Goal: Find specific page/section: Find specific page/section

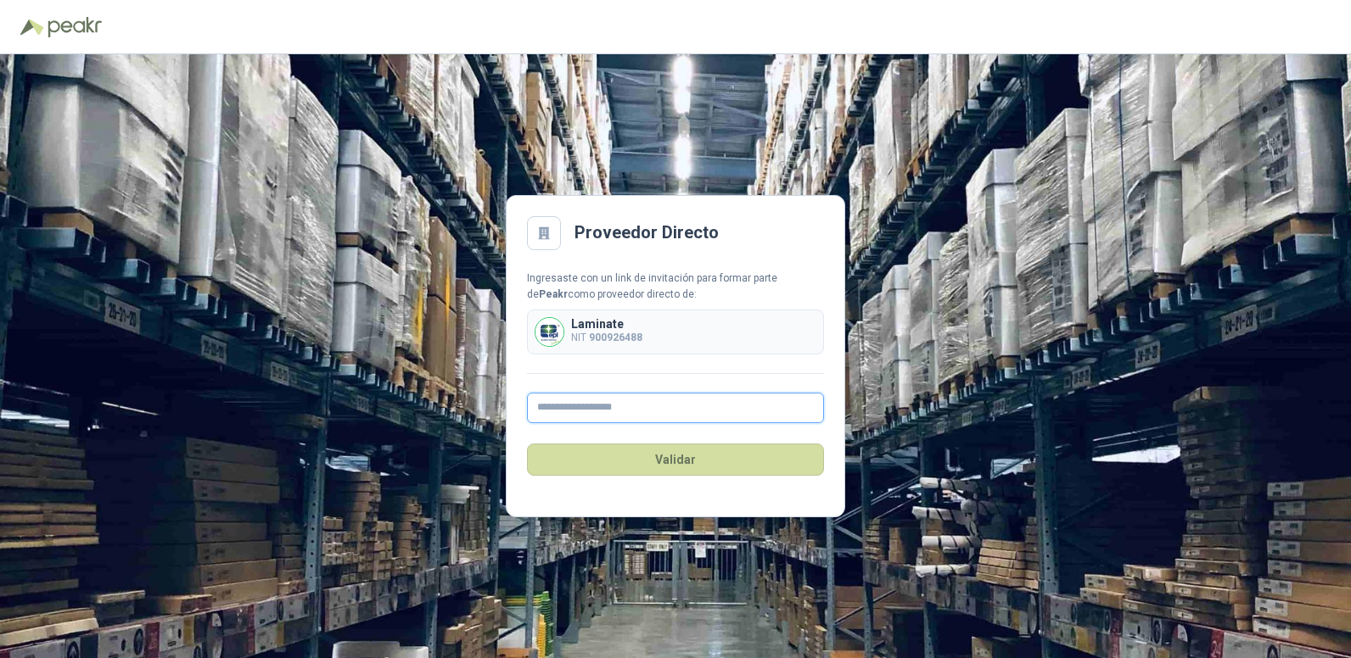
click at [618, 411] on input "text" at bounding box center [675, 408] width 297 height 31
type input "**********"
click at [697, 466] on button "Validar" at bounding box center [675, 460] width 297 height 32
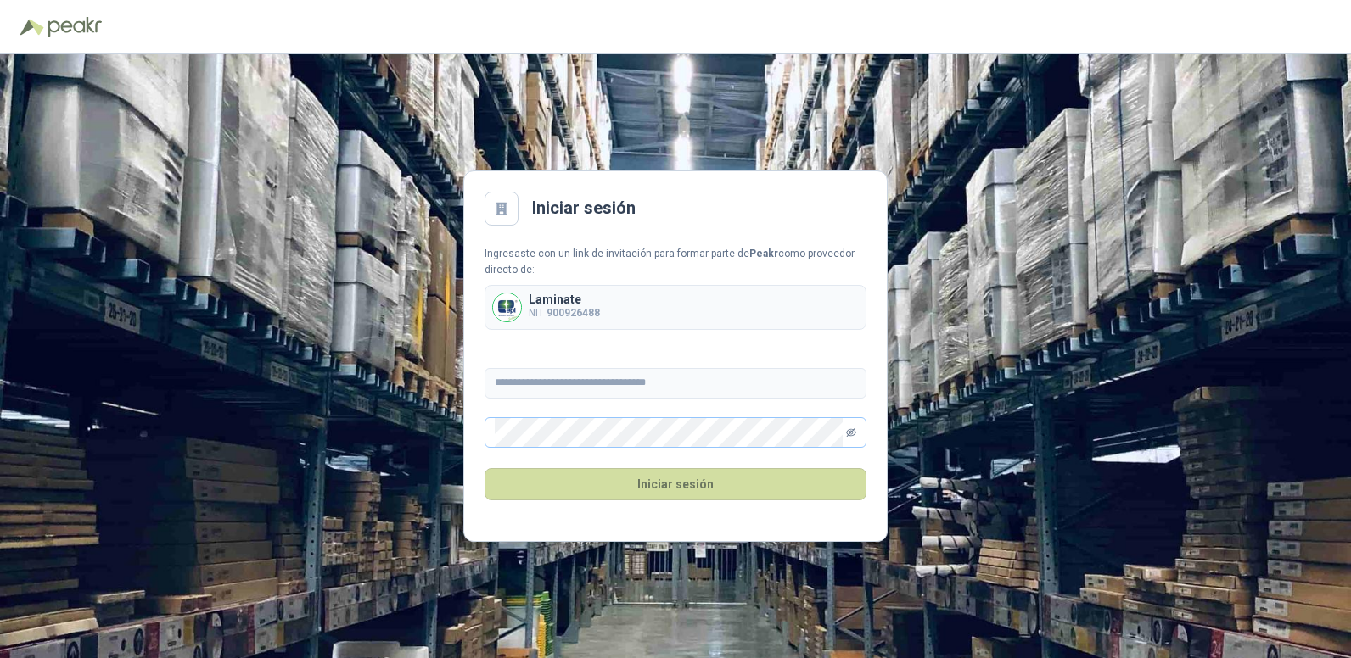
click at [854, 429] on icon "eye-invisible" at bounding box center [851, 433] width 10 height 10
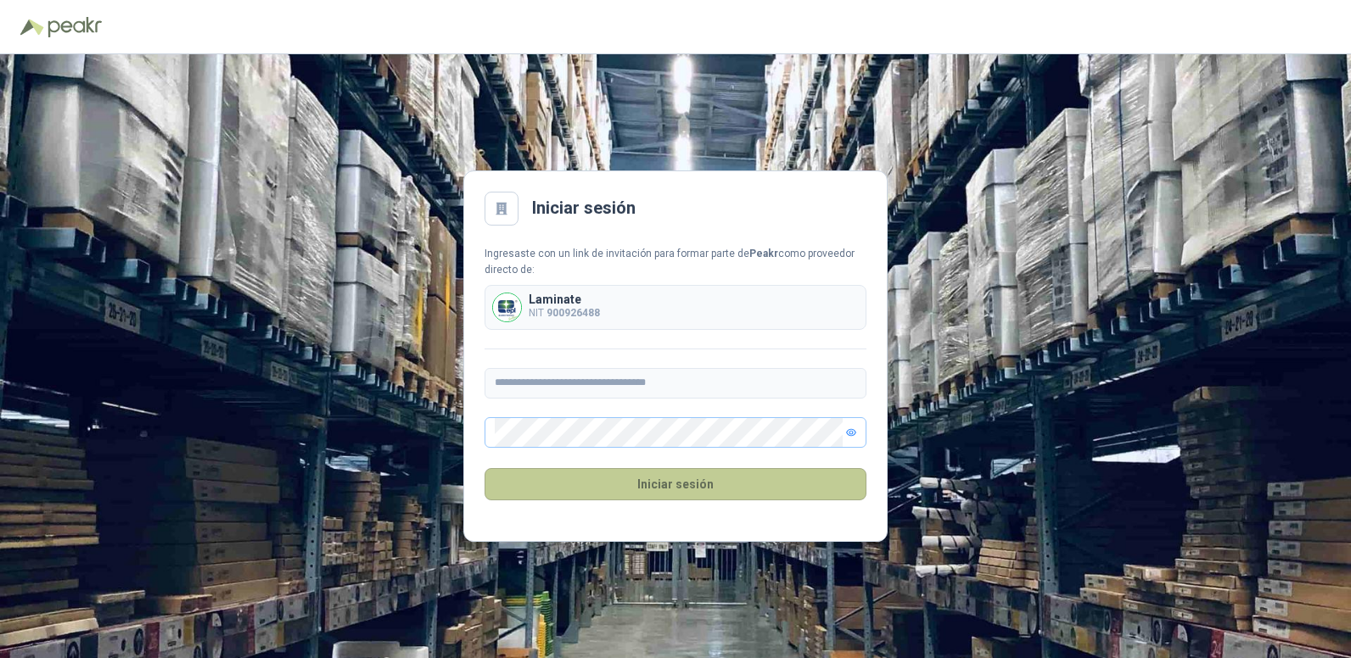
click at [662, 484] on button "Iniciar sesión" at bounding box center [675, 484] width 382 height 32
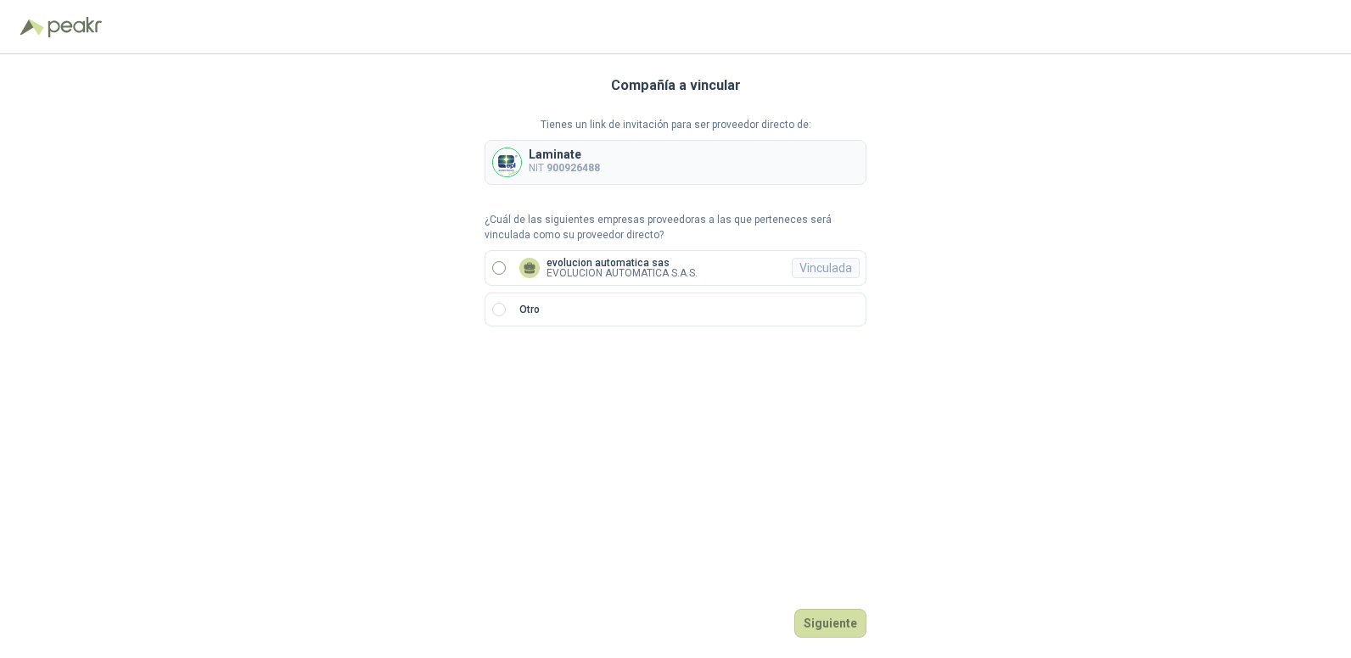
click at [674, 276] on p "EVOLUCION AUTOMATICA S.A.S." at bounding box center [621, 273] width 151 height 10
click at [822, 626] on button "Ingresar" at bounding box center [832, 623] width 67 height 29
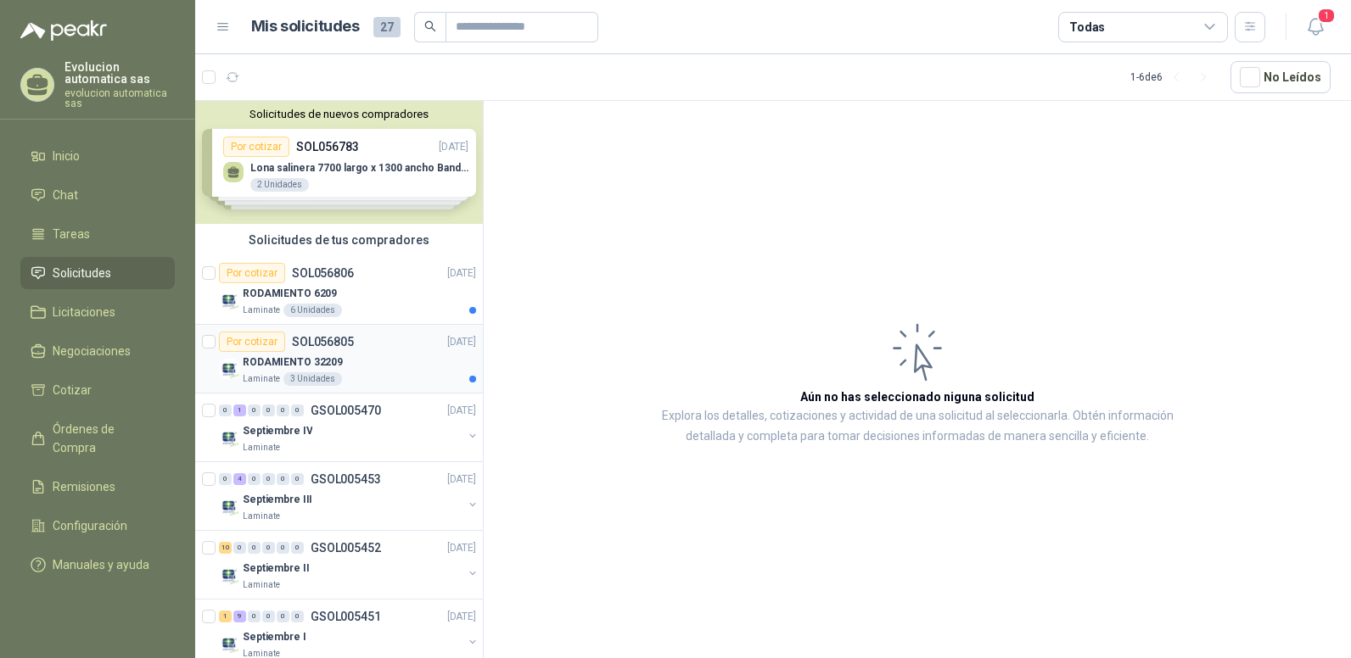
click at [283, 363] on p "RODAMIENTO 32209" at bounding box center [293, 363] width 100 height 16
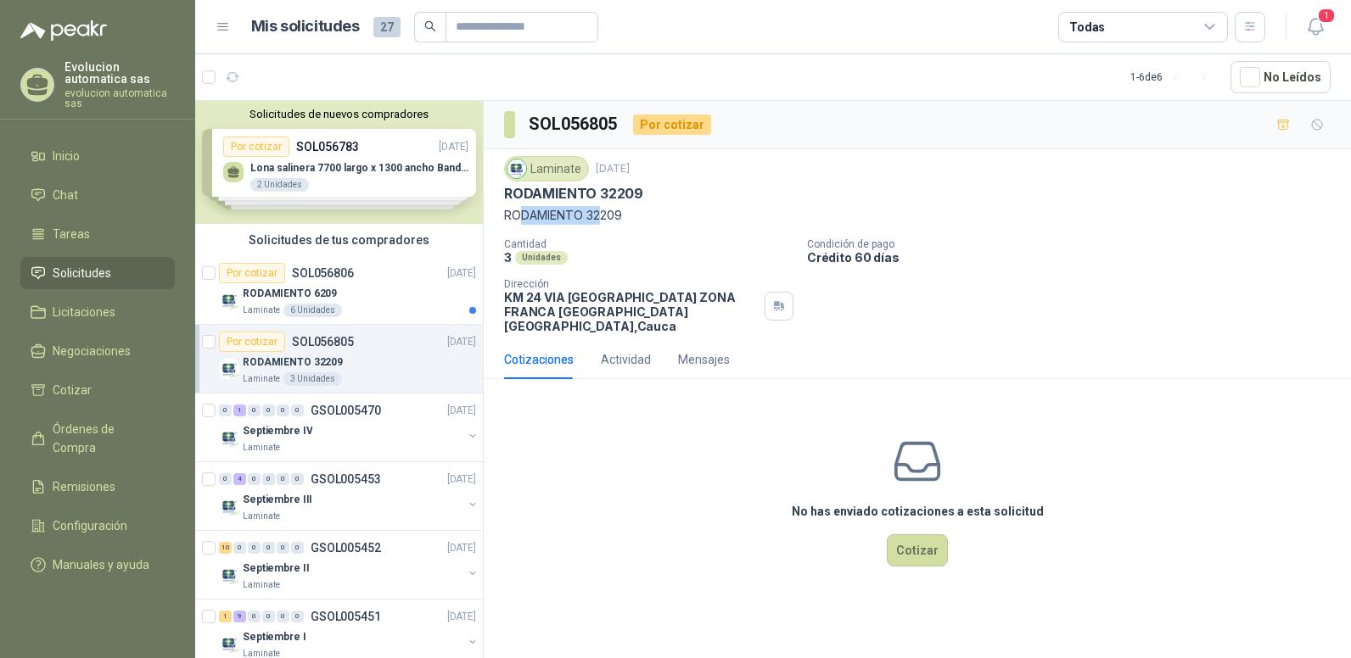
drag, startPoint x: 523, startPoint y: 208, endPoint x: 598, endPoint y: 207, distance: 75.5
click at [598, 207] on p "RODAMIENTO 32209" at bounding box center [917, 215] width 826 height 19
drag, startPoint x: 598, startPoint y: 207, endPoint x: 661, endPoint y: 241, distance: 71.4
click at [661, 241] on p "Cantidad" at bounding box center [648, 244] width 289 height 12
click at [320, 299] on p "RODAMIENTO 6209" at bounding box center [290, 294] width 94 height 16
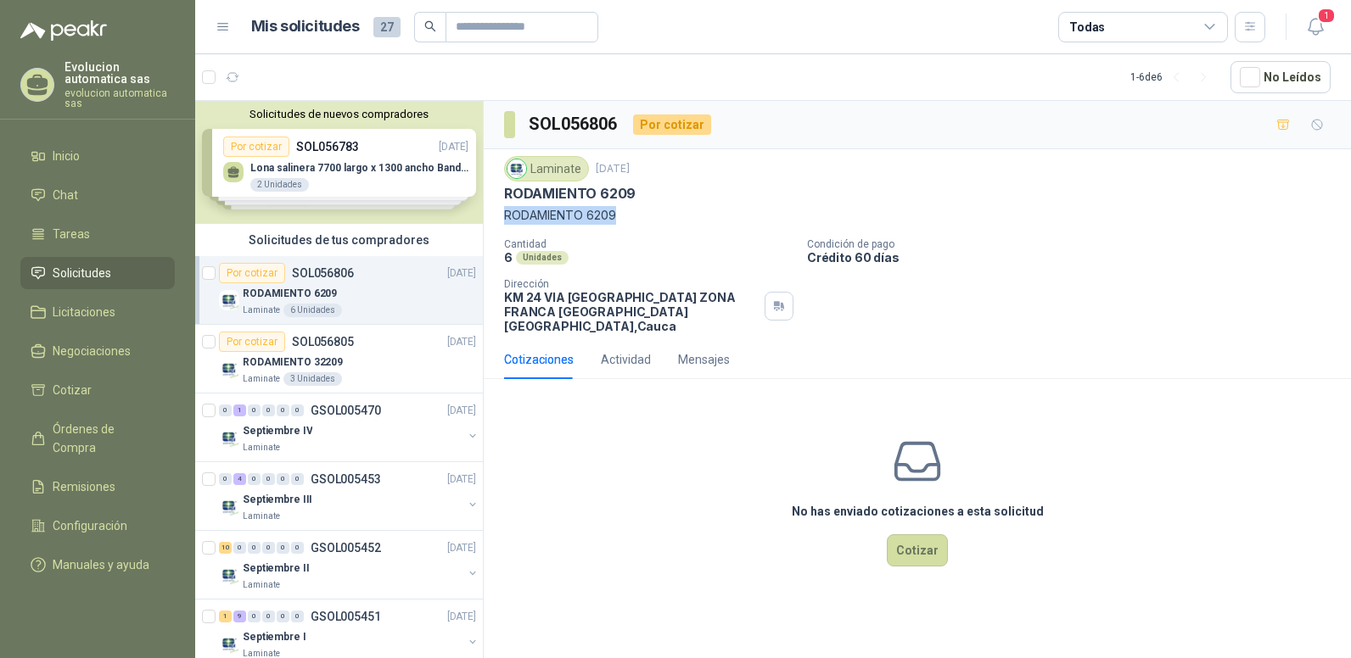
drag, startPoint x: 506, startPoint y: 211, endPoint x: 631, endPoint y: 215, distance: 124.8
click at [631, 215] on p "RODAMIENTO 6209" at bounding box center [917, 215] width 826 height 19
drag, startPoint x: 631, startPoint y: 215, endPoint x: 641, endPoint y: 255, distance: 40.1
click at [641, 255] on div "6 Unidades" at bounding box center [648, 257] width 289 height 14
click at [332, 417] on div "0 1 0 0 0 0 GSOL005470 [DATE]" at bounding box center [349, 410] width 260 height 20
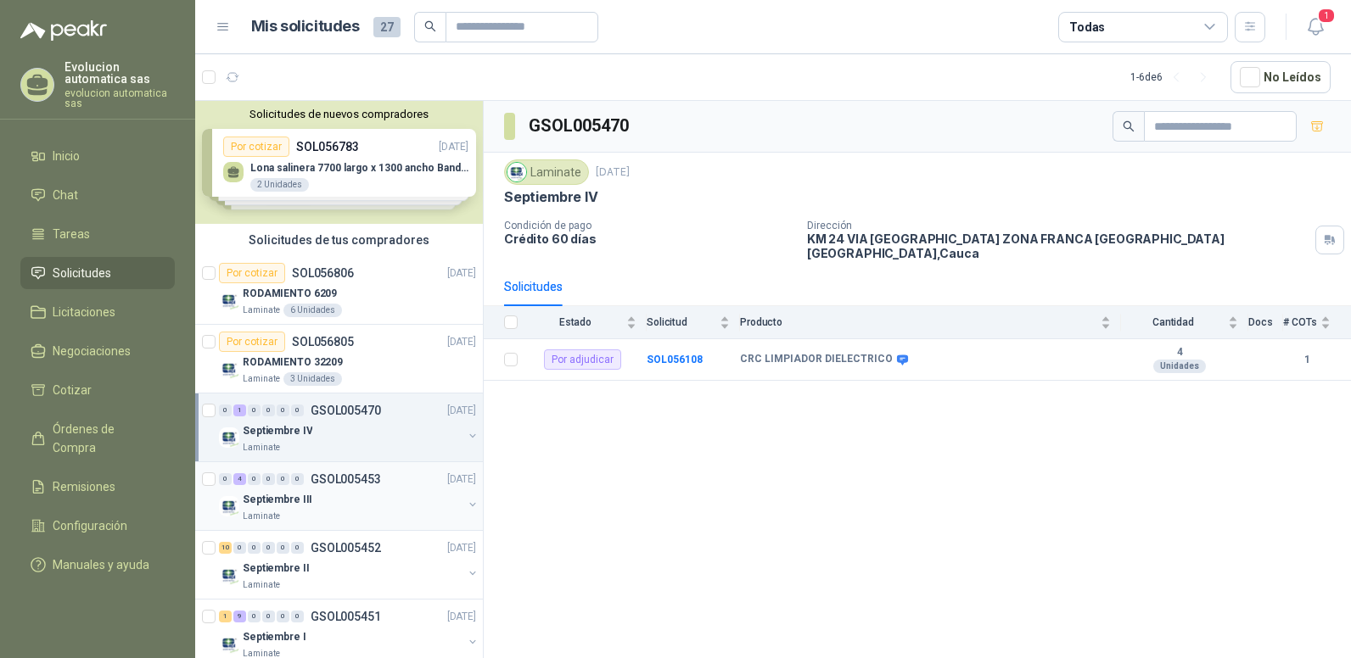
click at [339, 489] on div "0 4 0 0 0 0 GSOL005453 [DATE]" at bounding box center [349, 479] width 260 height 20
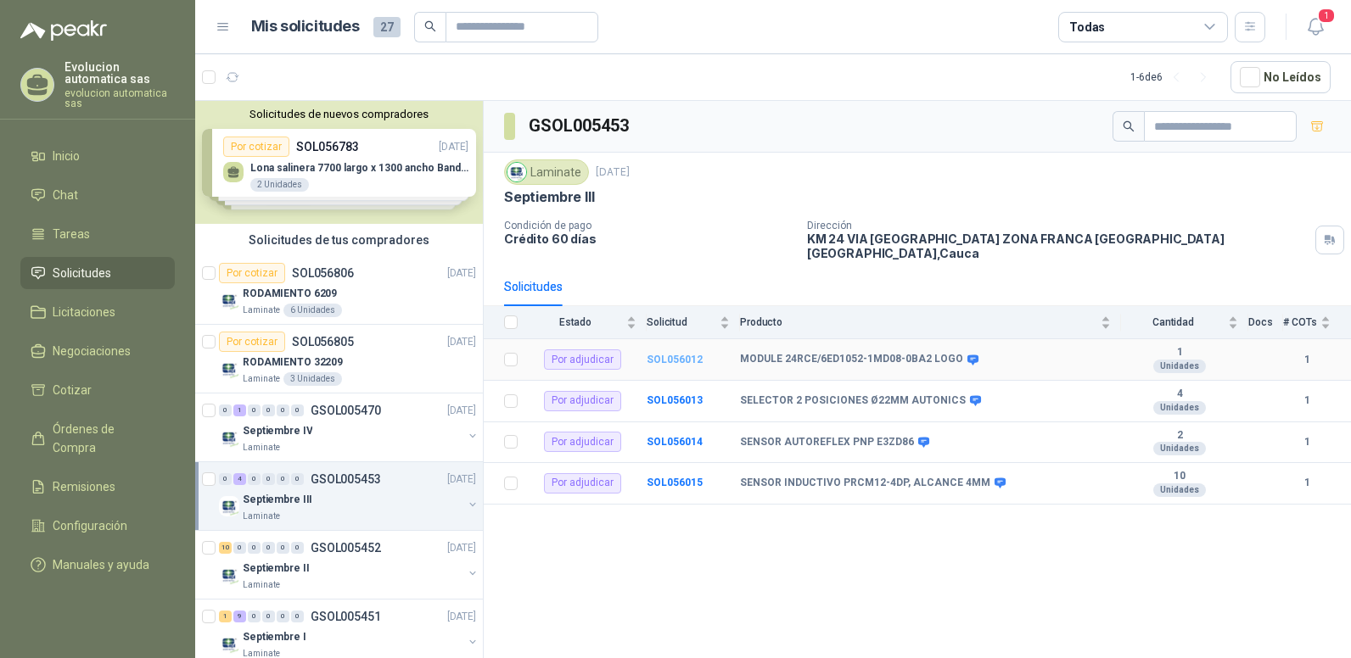
click at [684, 354] on b "SOL056012" at bounding box center [674, 360] width 56 height 12
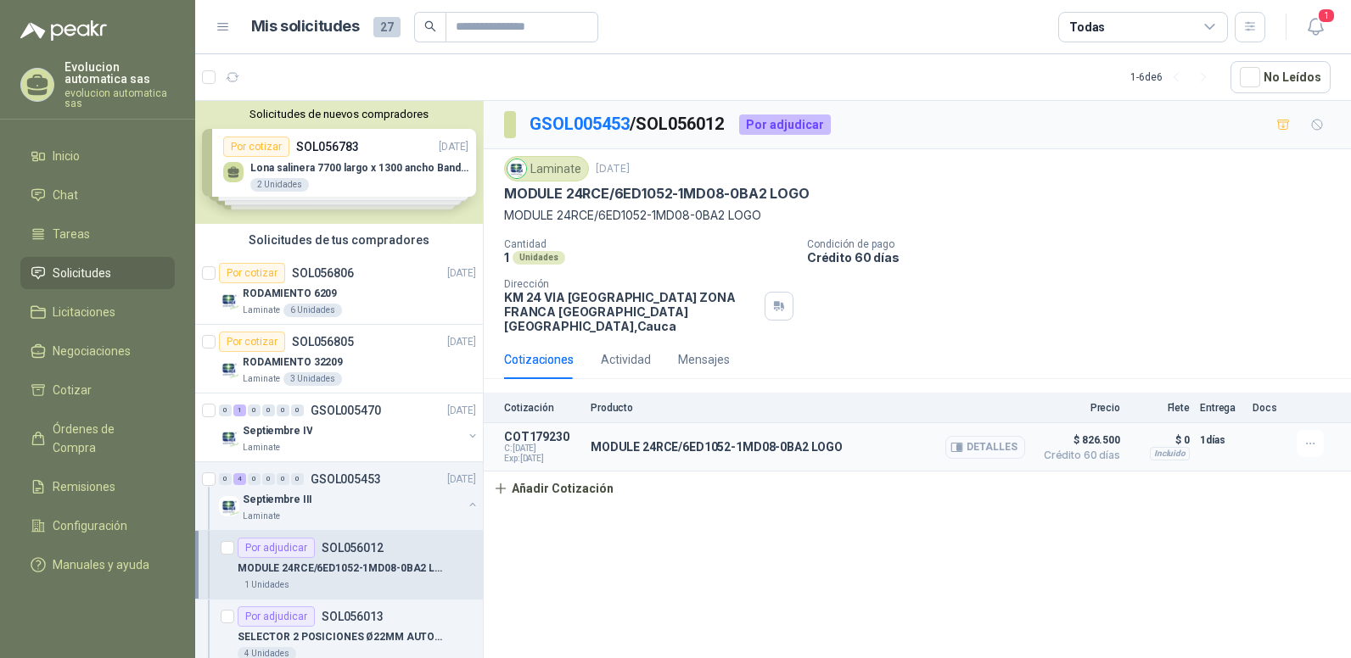
click at [976, 436] on button "Detalles" at bounding box center [985, 447] width 80 height 23
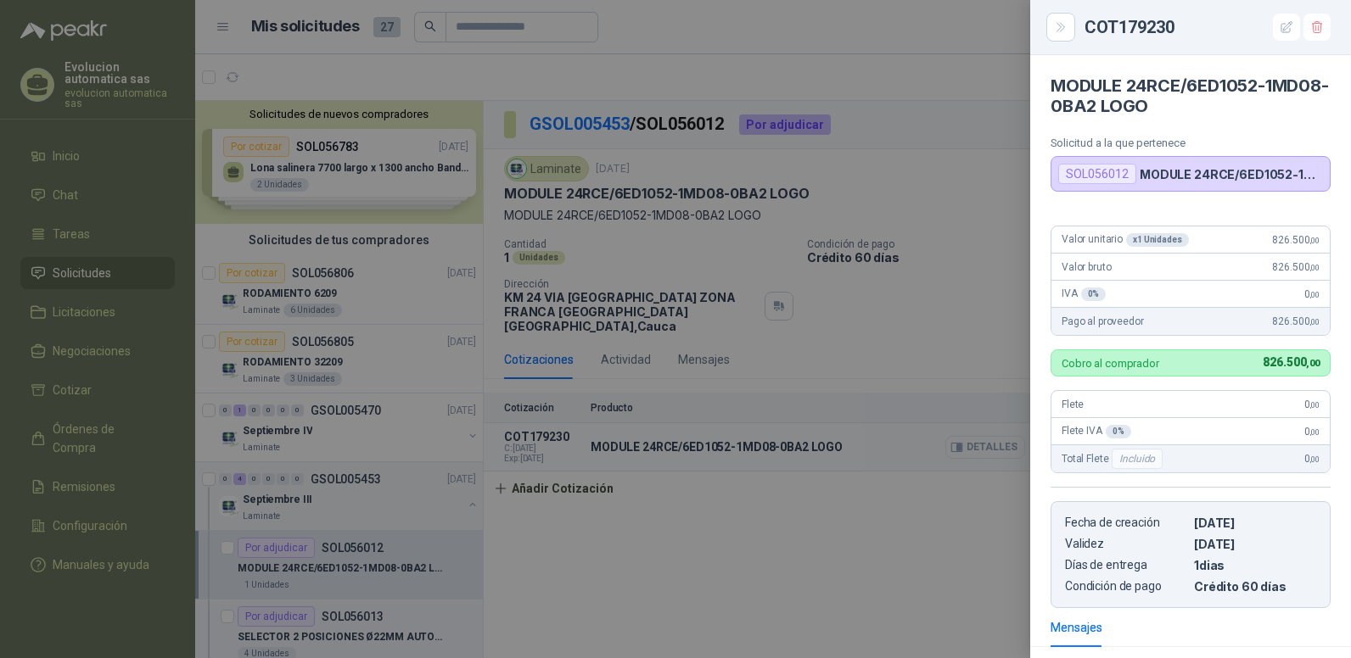
scroll to position [223, 0]
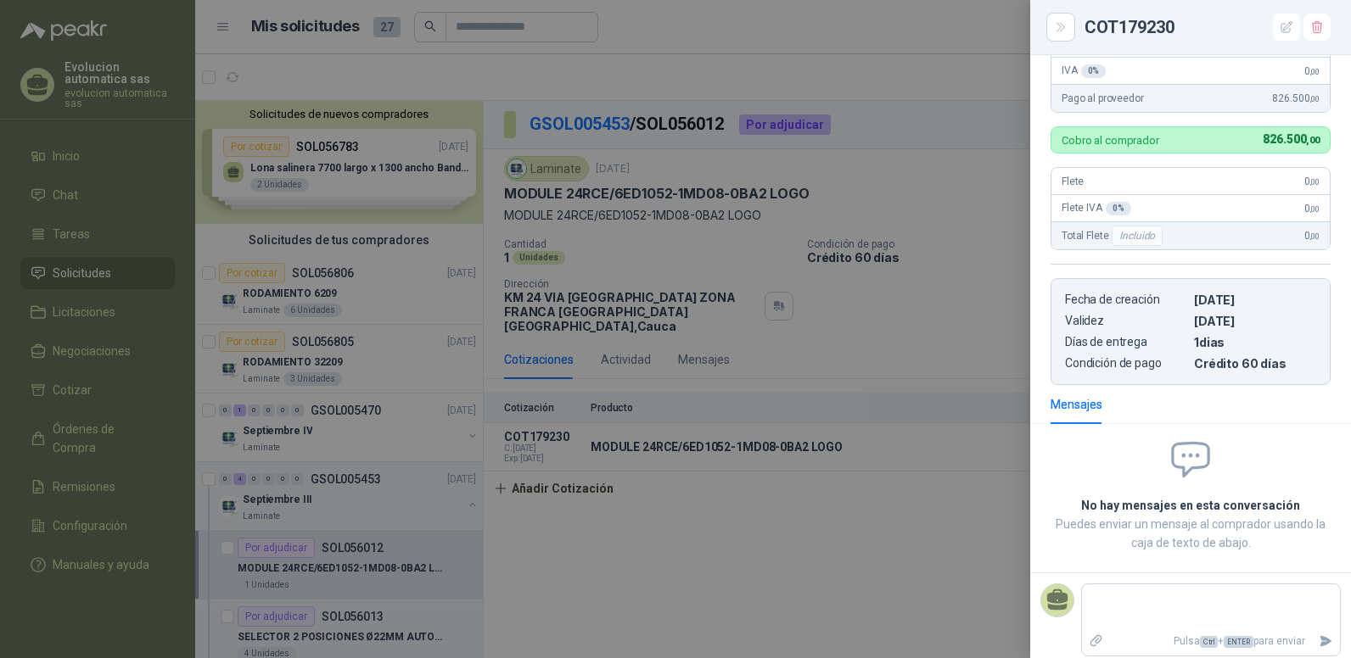
click at [952, 346] on div at bounding box center [675, 329] width 1351 height 658
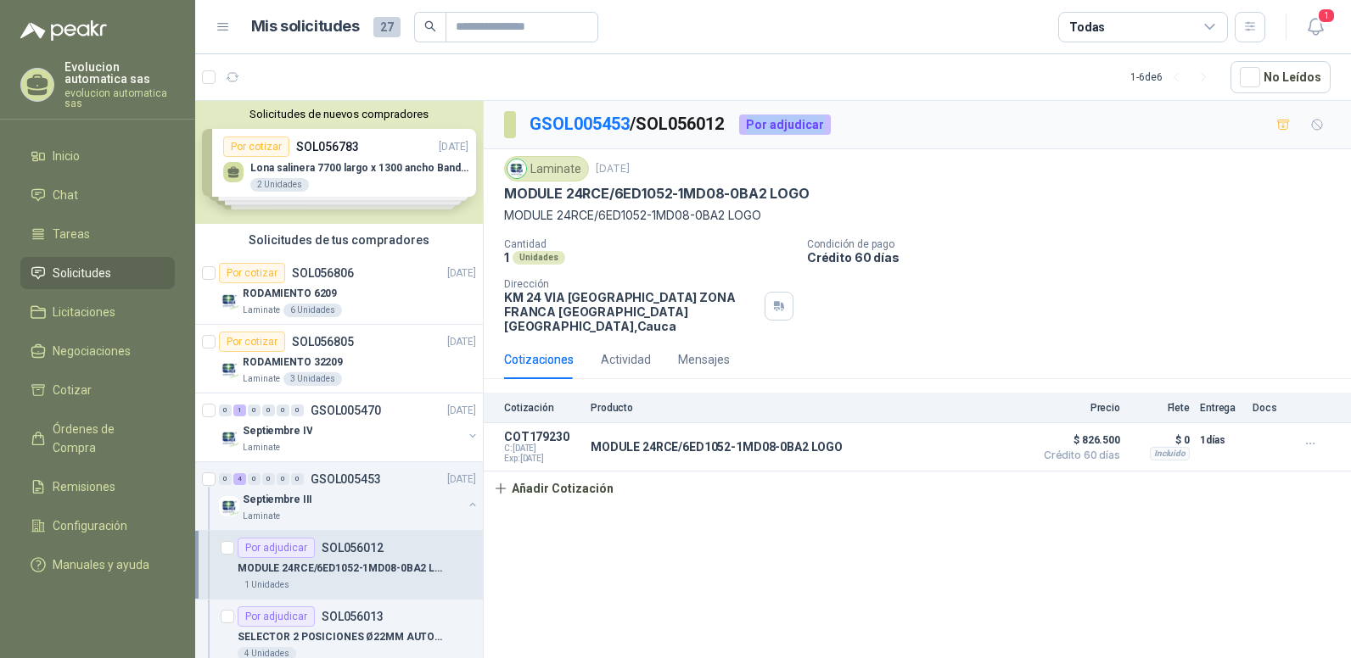
drag, startPoint x: 758, startPoint y: 123, endPoint x: 844, endPoint y: 125, distance: 86.6
click at [844, 125] on div "GSOL005453 / SOL056012 Por adjudicar" at bounding box center [917, 125] width 867 height 48
drag, startPoint x: 844, startPoint y: 125, endPoint x: 945, endPoint y: 193, distance: 122.1
click at [945, 193] on div "MODULE 24RCE/6ED1052-1MD08-0BA2 LOGO" at bounding box center [917, 194] width 826 height 18
drag, startPoint x: 800, startPoint y: 124, endPoint x: 745, endPoint y: 117, distance: 55.6
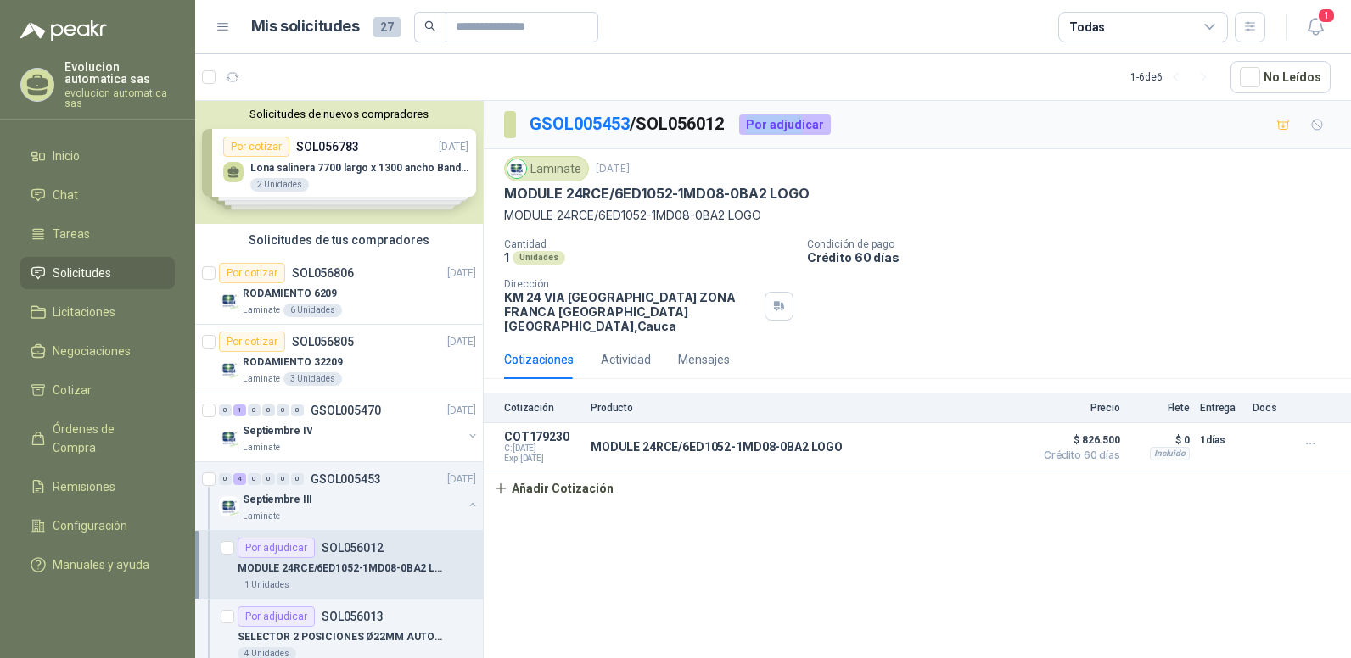
click at [745, 117] on div "GSOL005453 / SOL056012 Por adjudicar" at bounding box center [667, 124] width 327 height 27
drag, startPoint x: 745, startPoint y: 117, endPoint x: 922, endPoint y: 199, distance: 195.5
click at [922, 199] on div "MODULE 24RCE/6ED1052-1MD08-0BA2 LOGO" at bounding box center [917, 194] width 826 height 18
click at [148, 431] on span "Órdenes de Compra" at bounding box center [106, 438] width 106 height 37
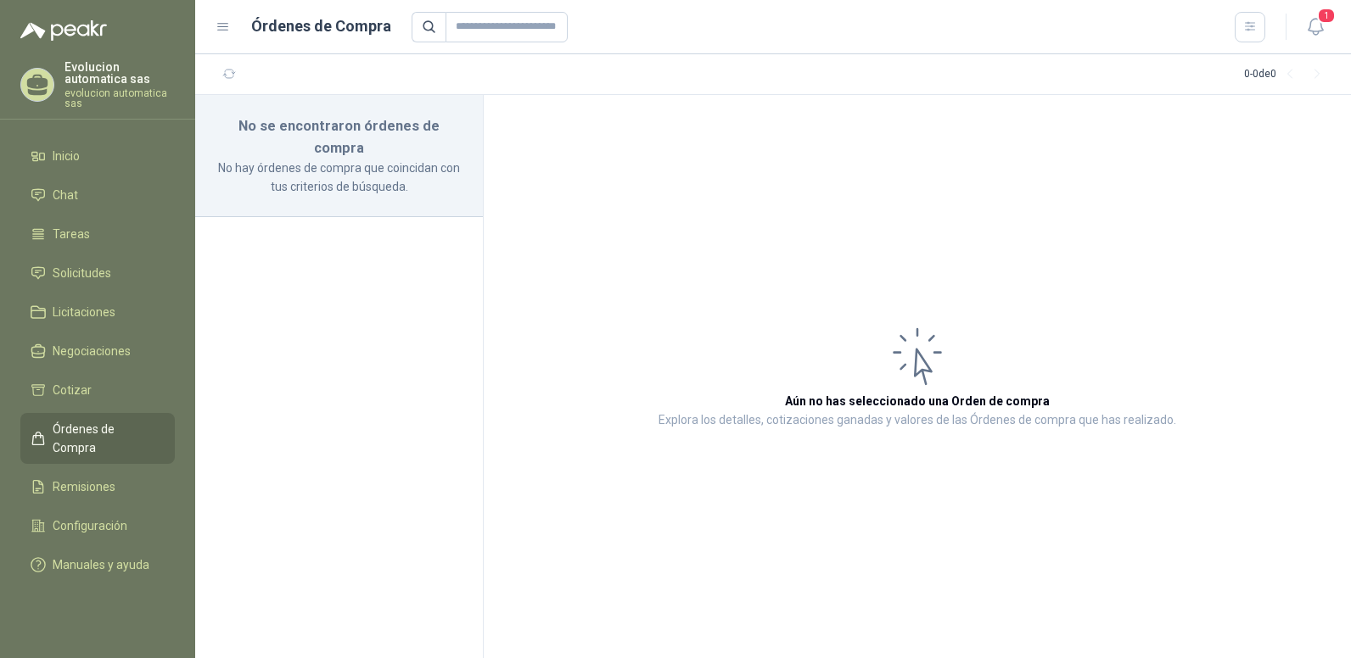
click at [148, 431] on span "Órdenes de Compra" at bounding box center [106, 438] width 106 height 37
